Goal: Find specific page/section: Find specific page/section

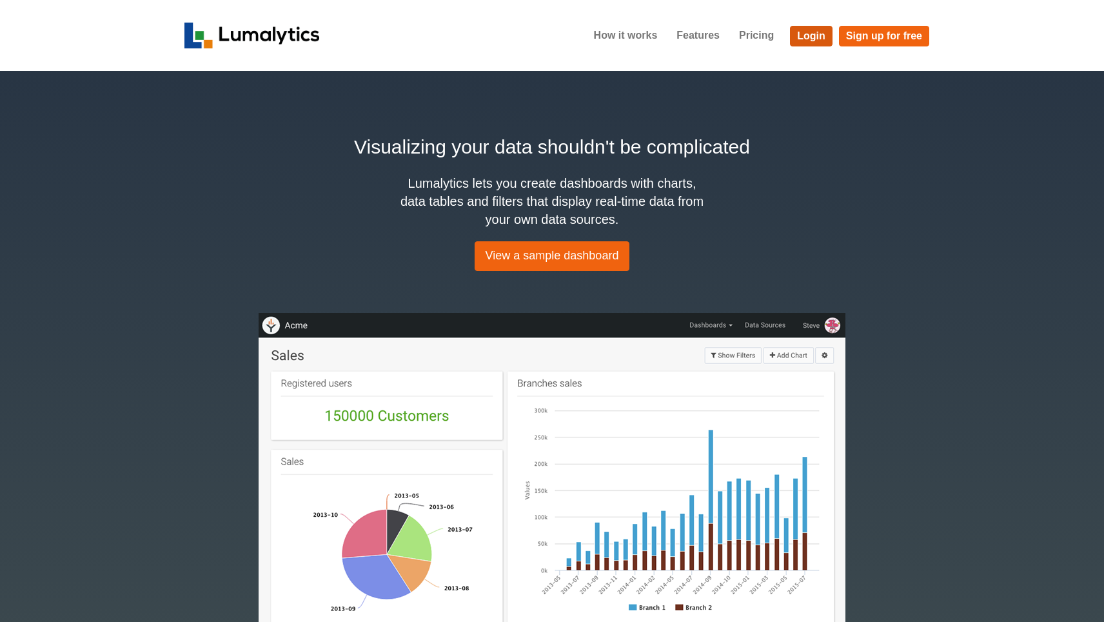
click at [802, 37] on link "Login" at bounding box center [811, 36] width 43 height 21
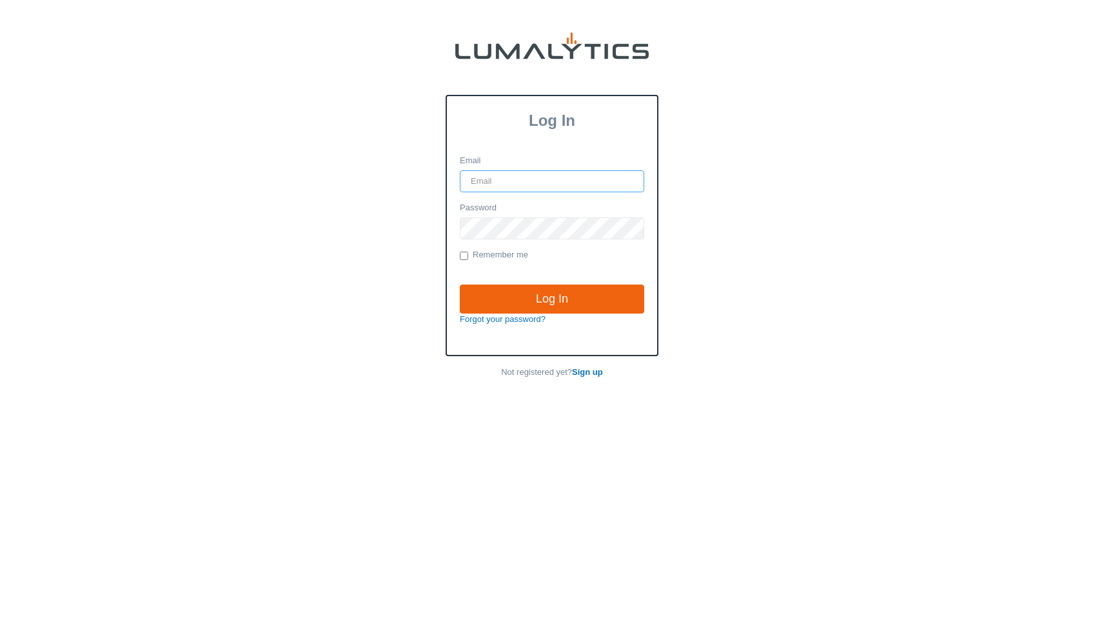
type input "[PERSON_NAME][EMAIL_ADDRESS][DOMAIN_NAME]"
click at [552, 298] on input "Log In" at bounding box center [552, 299] width 184 height 30
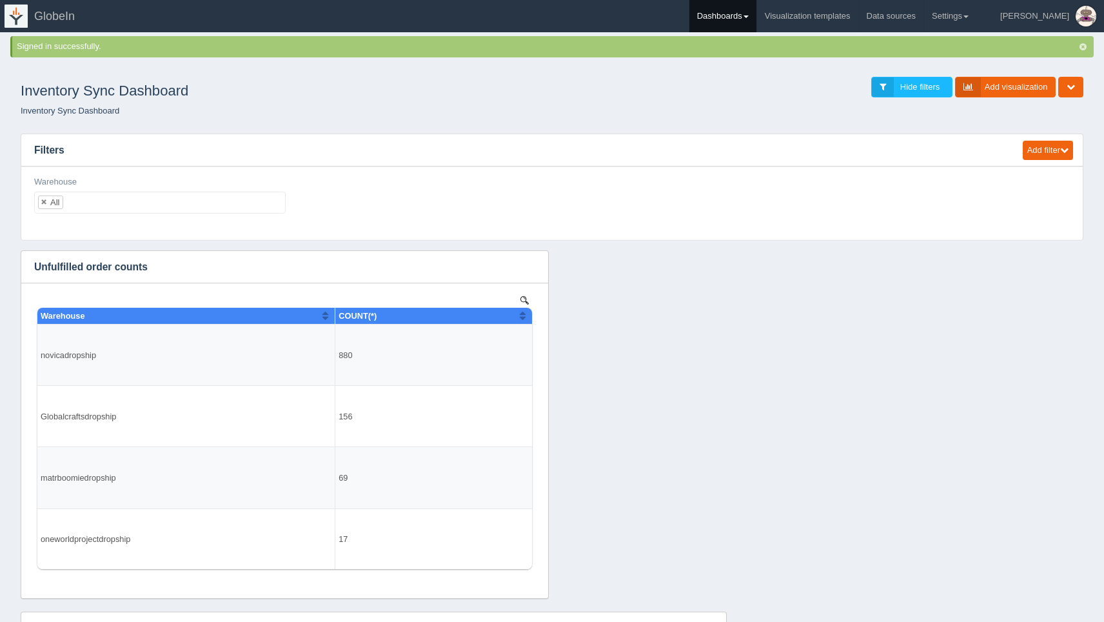
click at [756, 15] on link "Dashboards" at bounding box center [722, 16] width 67 height 32
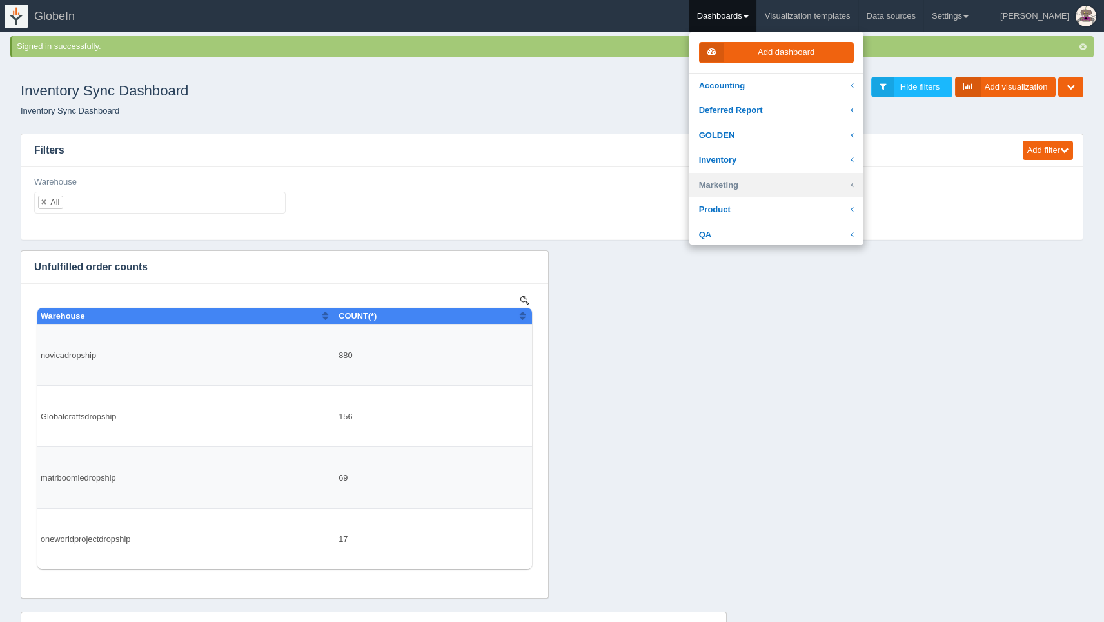
click at [811, 183] on link "Marketing" at bounding box center [776, 185] width 174 height 25
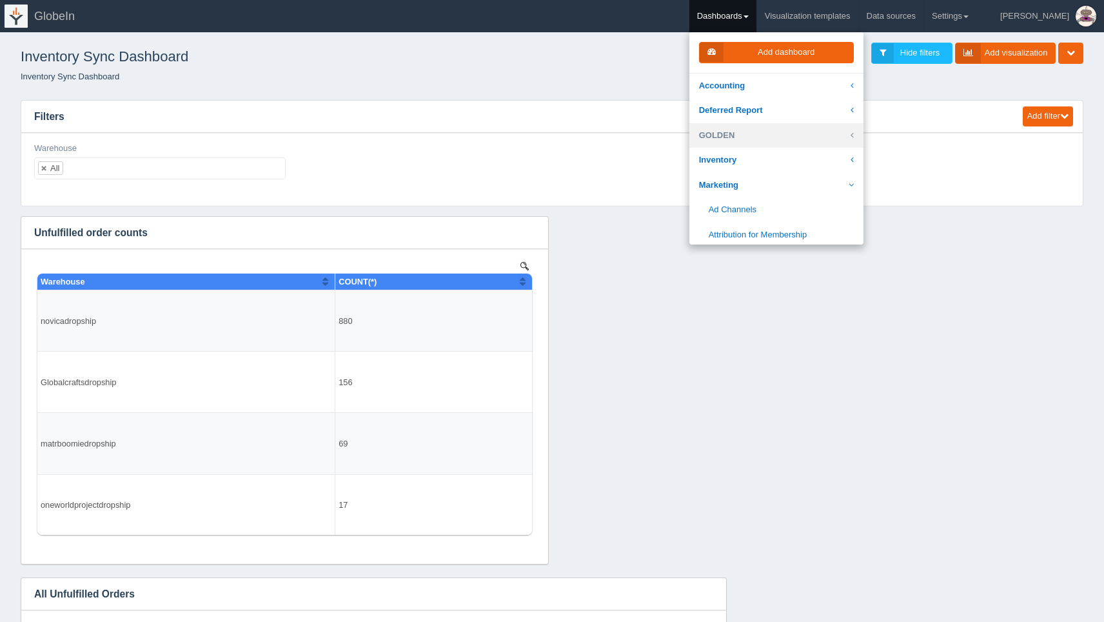
click at [802, 138] on link "GOLDEN" at bounding box center [776, 135] width 174 height 25
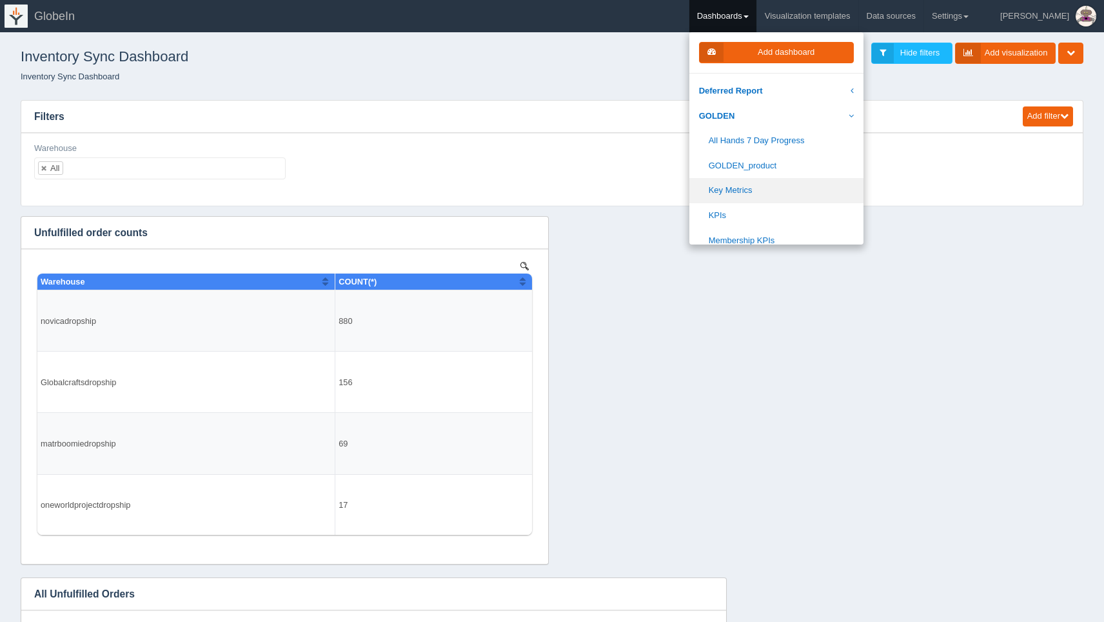
scroll to position [33, 0]
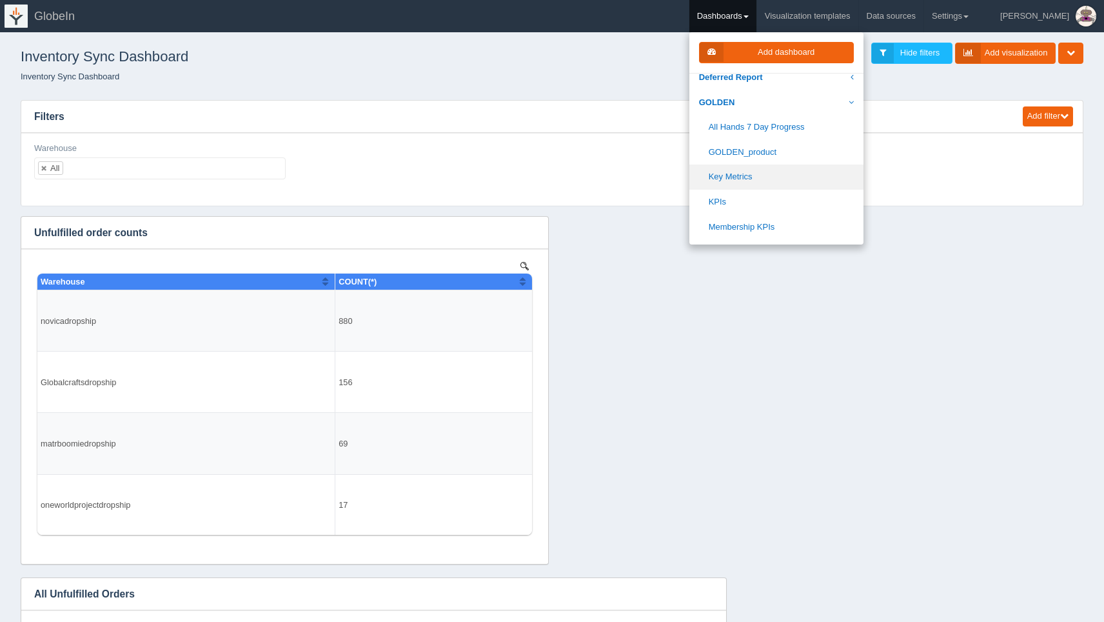
click at [803, 177] on link "Key Metrics" at bounding box center [776, 176] width 174 height 25
